Goal: Navigation & Orientation: Find specific page/section

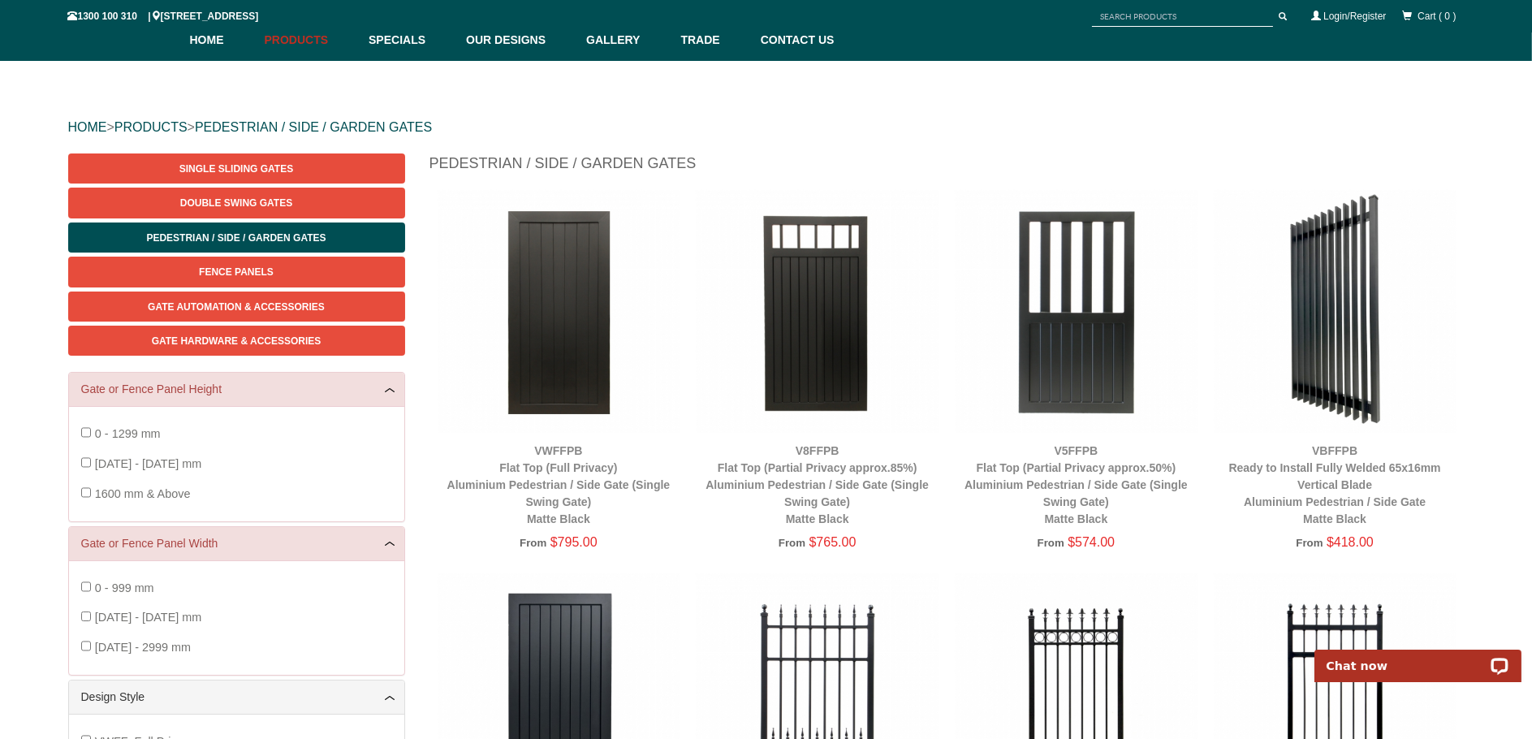
scroll to position [101, 0]
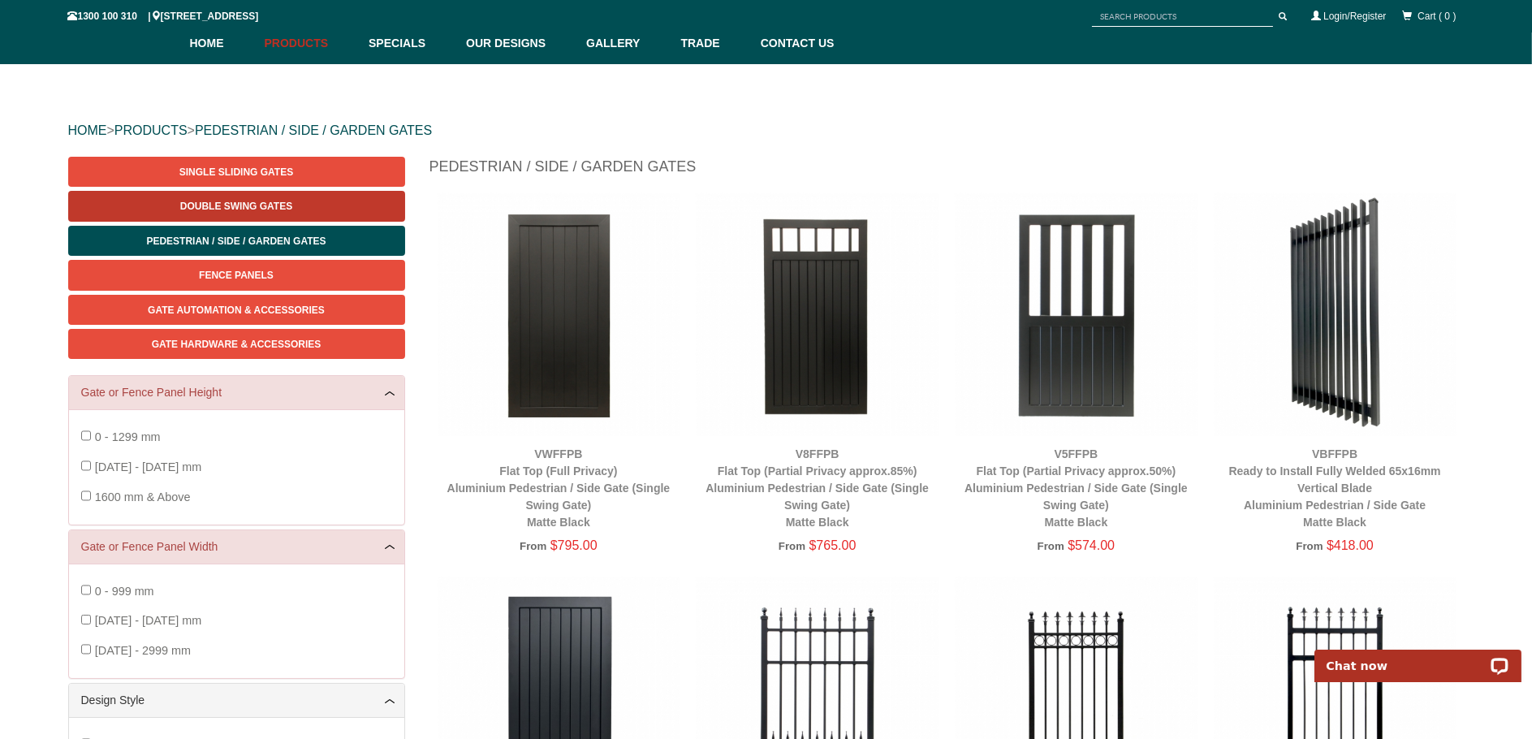
click at [298, 204] on link "Double Swing Gates" at bounding box center [236, 206] width 337 height 30
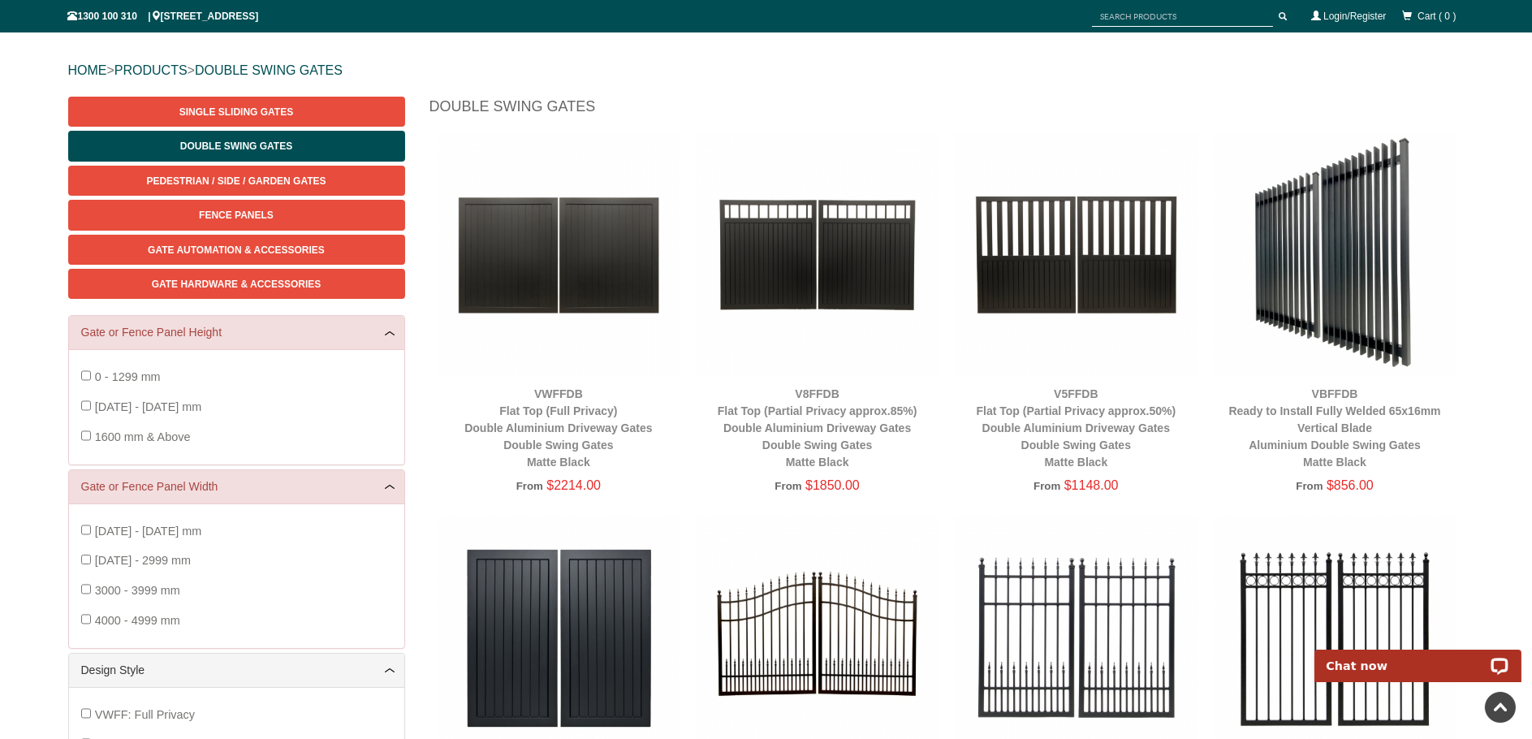
scroll to position [136, 0]
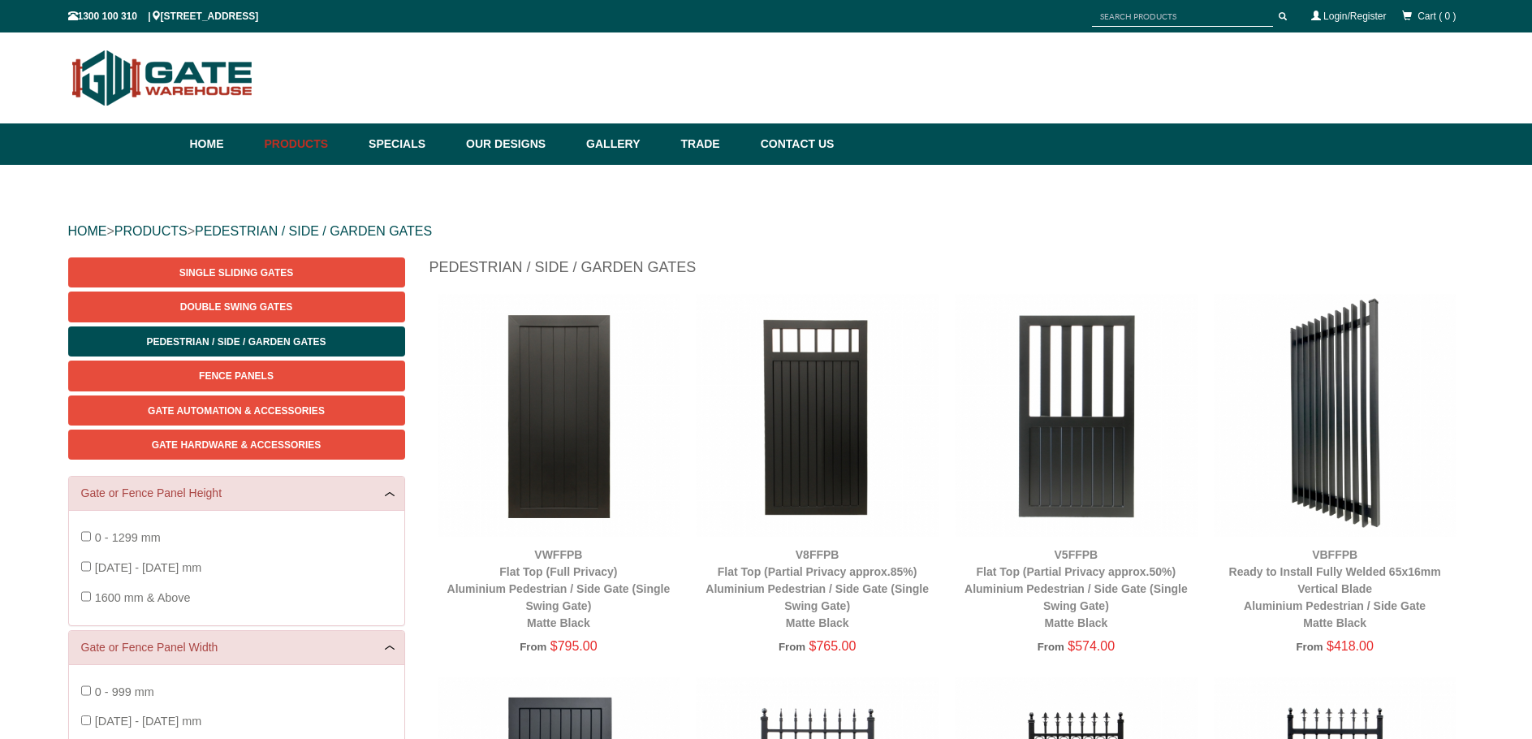
scroll to position [41, 0]
